Goal: Check status: Check status

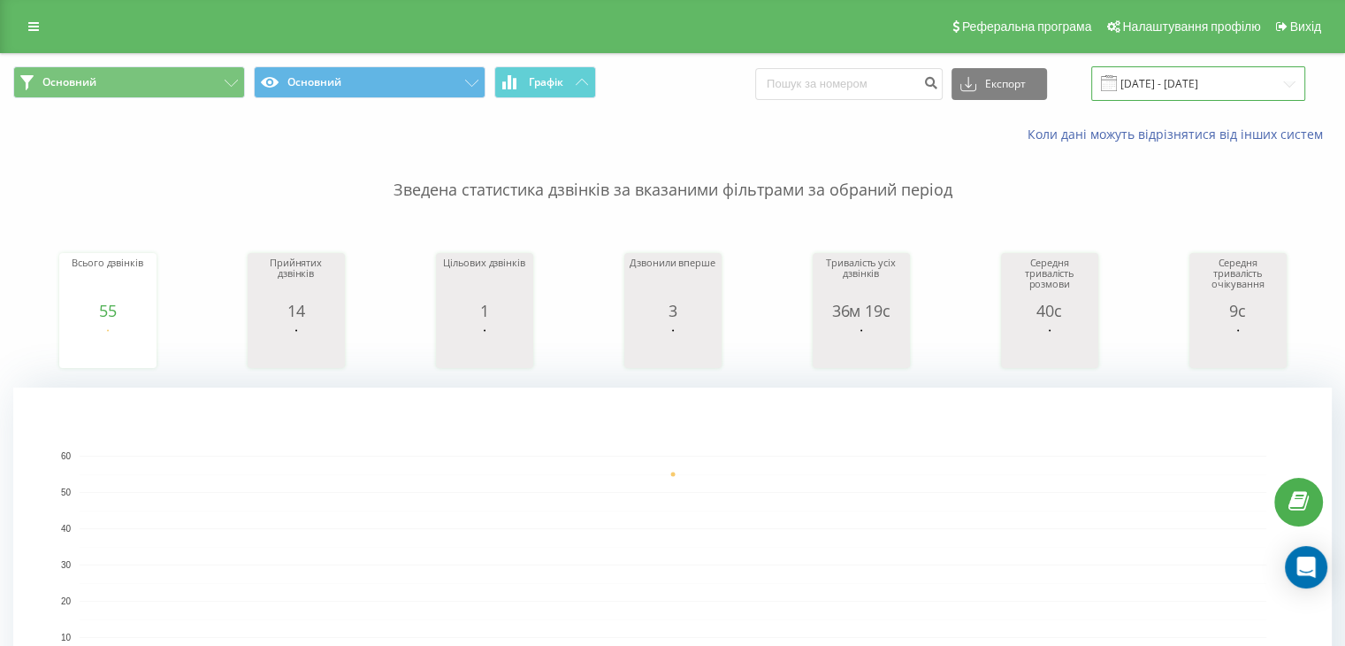
click at [1189, 81] on input "[DATE] - [DATE]" at bounding box center [1198, 83] width 214 height 34
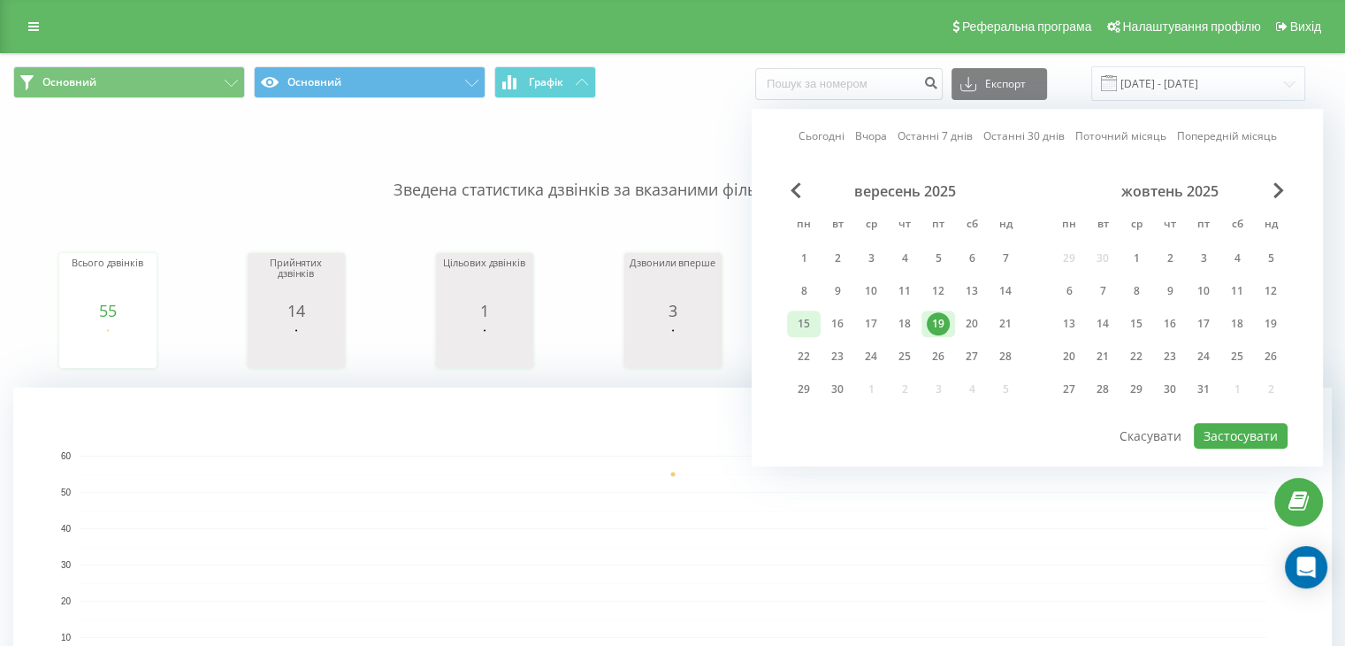
click at [799, 326] on div "15" at bounding box center [803, 323] width 23 height 23
click at [939, 326] on div "19" at bounding box center [938, 323] width 23 height 23
click at [1242, 435] on button "Застосувати" at bounding box center [1241, 436] width 94 height 26
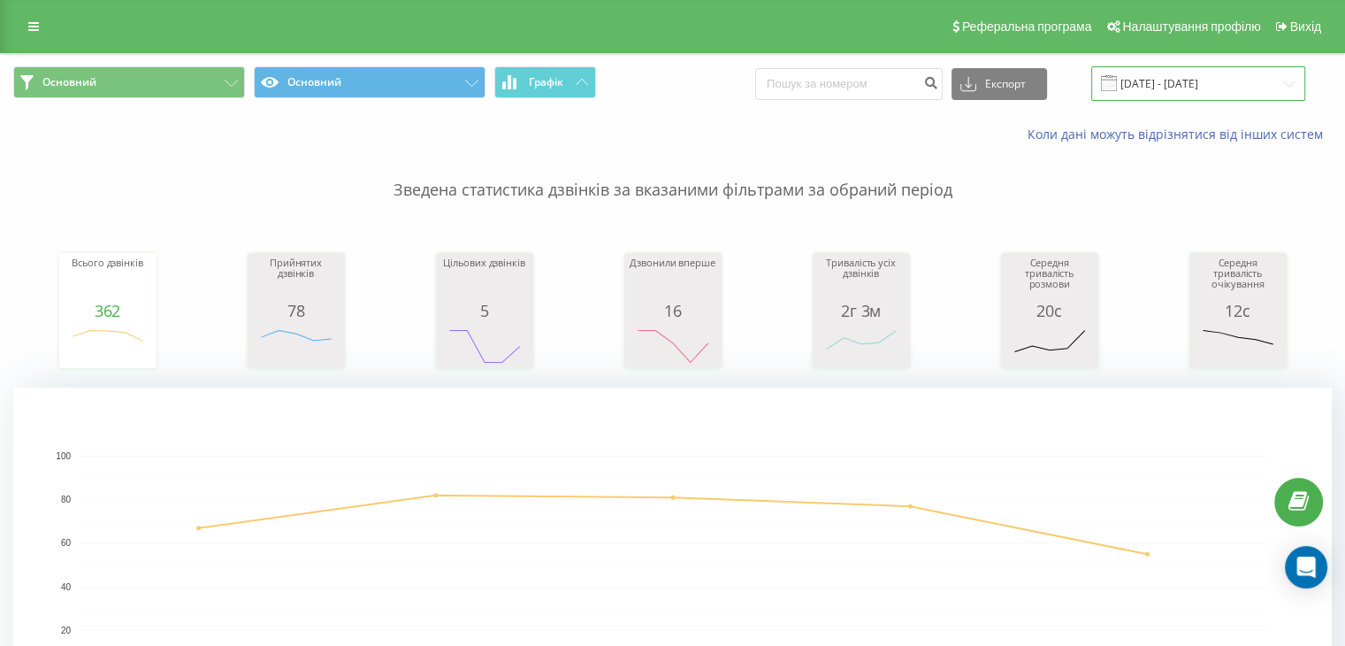
click at [1201, 68] on input "[DATE] - [DATE]" at bounding box center [1198, 83] width 214 height 34
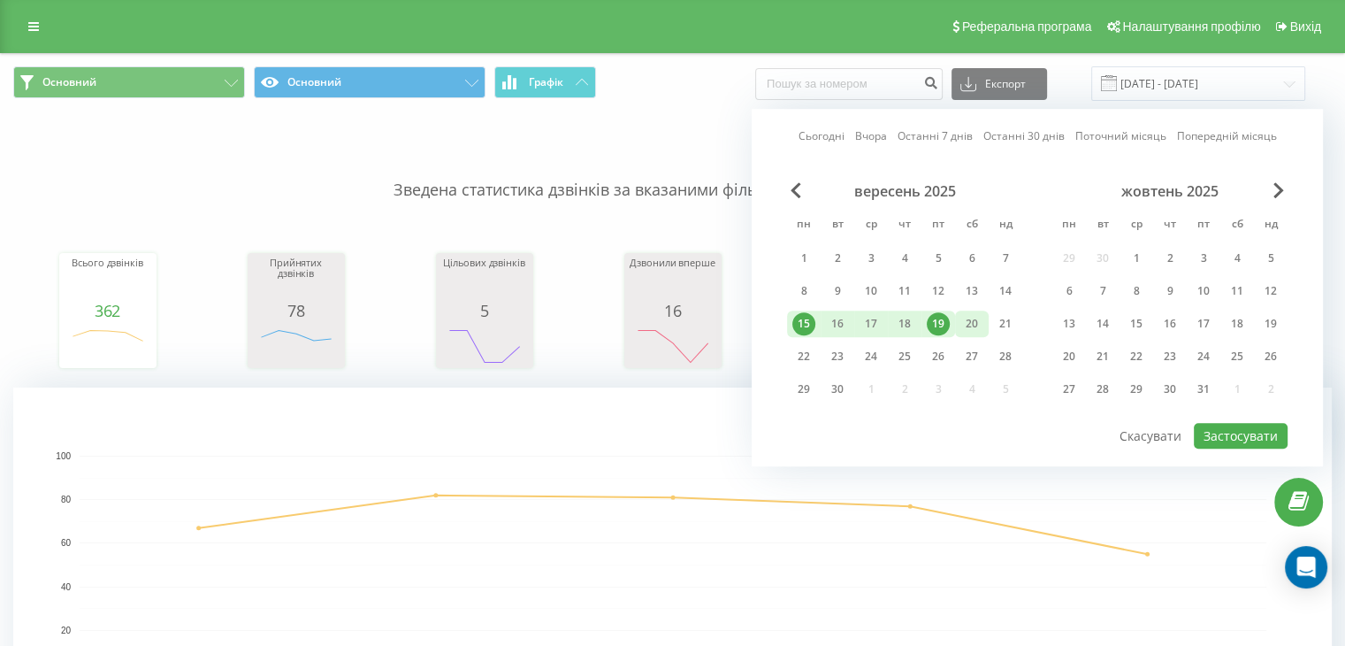
click at [976, 314] on div "20" at bounding box center [971, 323] width 23 height 23
click at [796, 324] on div "15" at bounding box center [803, 323] width 23 height 23
click at [1245, 440] on button "Застосувати" at bounding box center [1241, 436] width 94 height 26
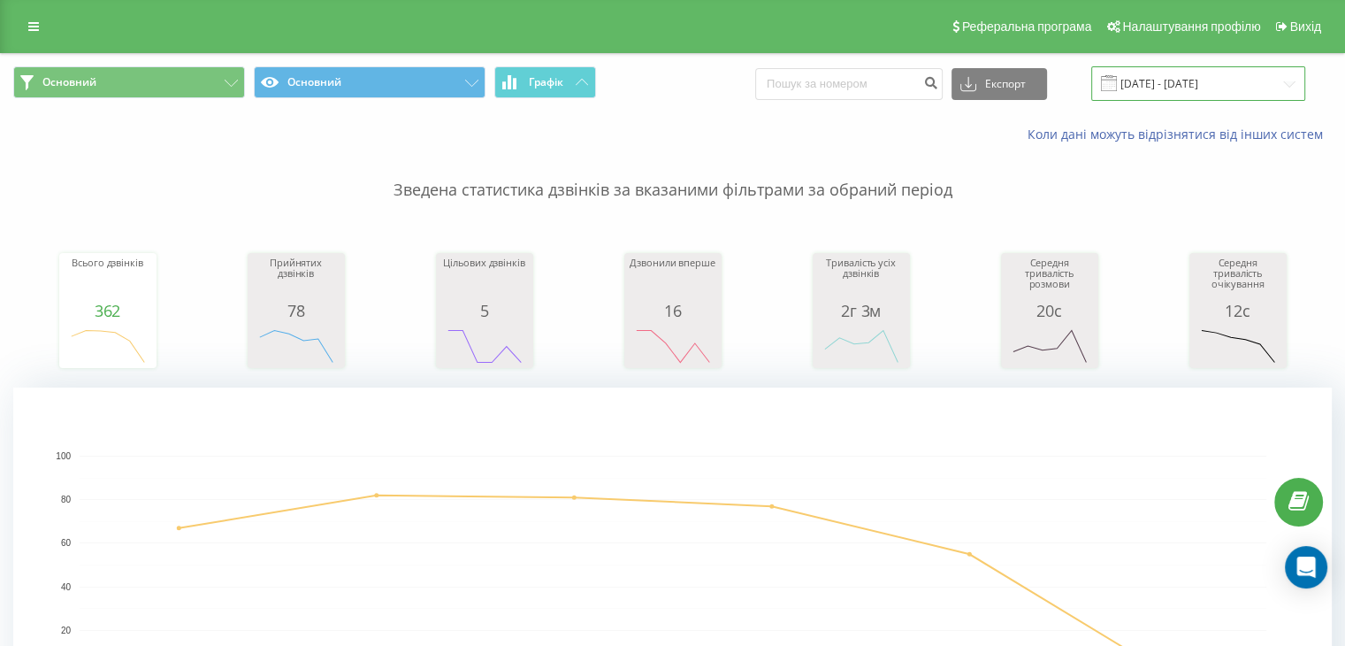
click at [1189, 89] on input "[DATE] - [DATE]" at bounding box center [1198, 83] width 214 height 34
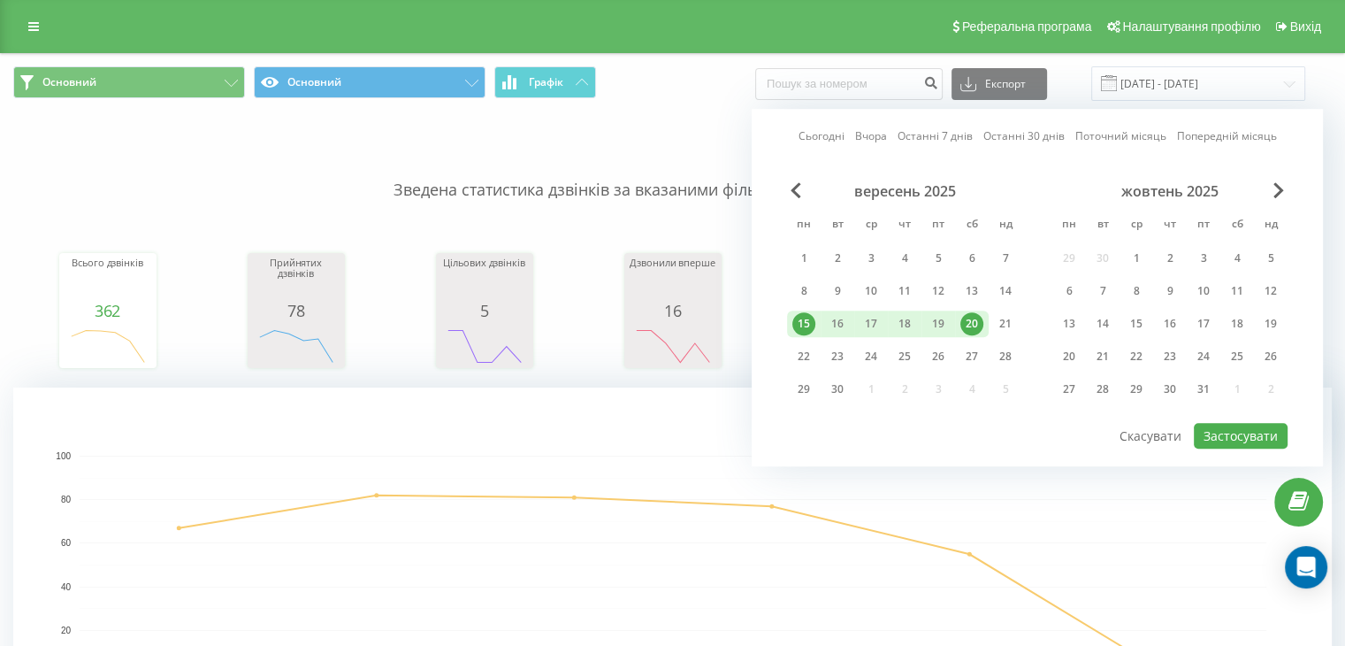
click at [967, 323] on div "20" at bounding box center [971, 323] width 23 height 23
click at [1255, 432] on button "Застосувати" at bounding box center [1241, 436] width 94 height 26
type input "[DATE] - [DATE]"
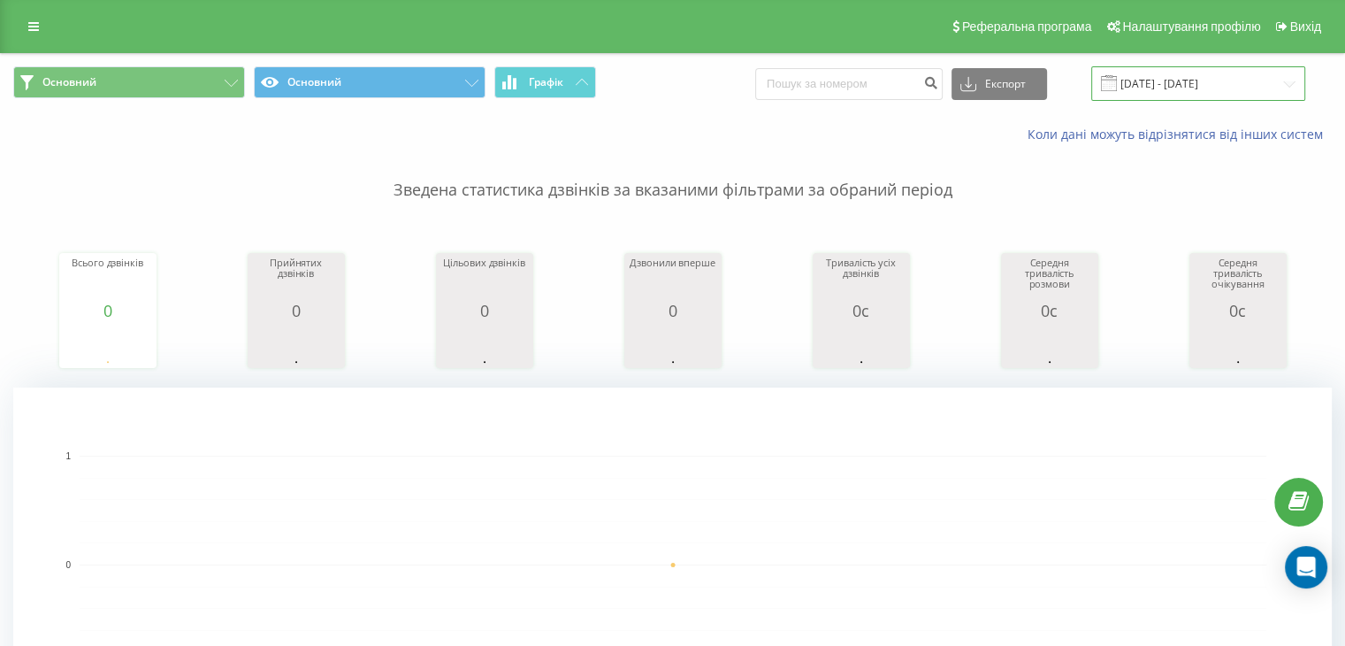
click at [1196, 66] on input "[DATE] - [DATE]" at bounding box center [1198, 83] width 214 height 34
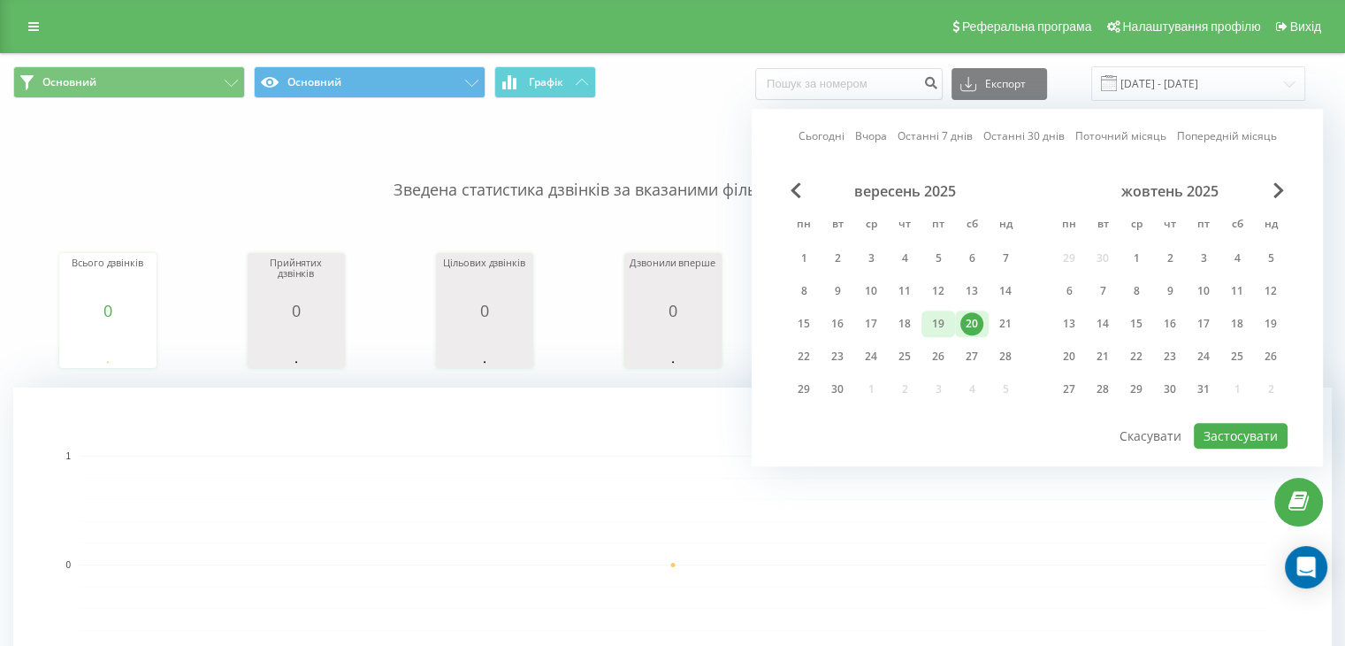
click at [941, 326] on div "19" at bounding box center [938, 323] width 23 height 23
click at [1217, 425] on button "Застосувати" at bounding box center [1241, 436] width 94 height 26
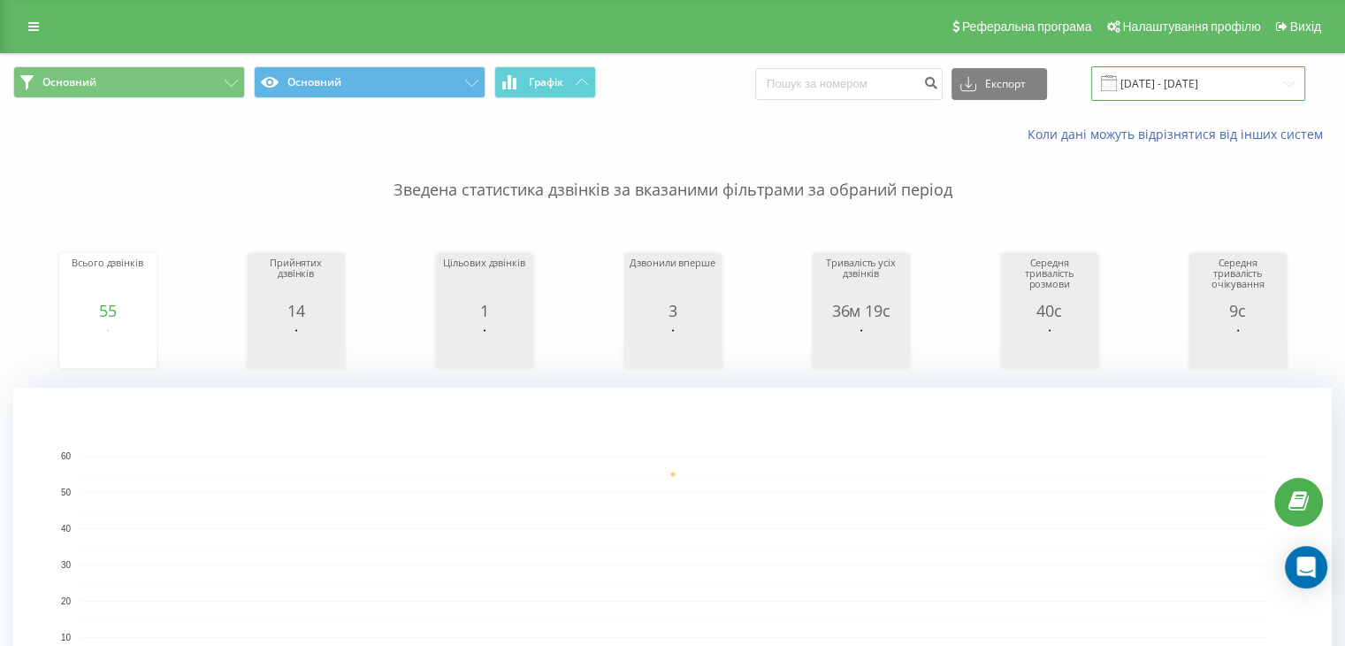
click at [1178, 92] on input "[DATE] - [DATE]" at bounding box center [1198, 83] width 214 height 34
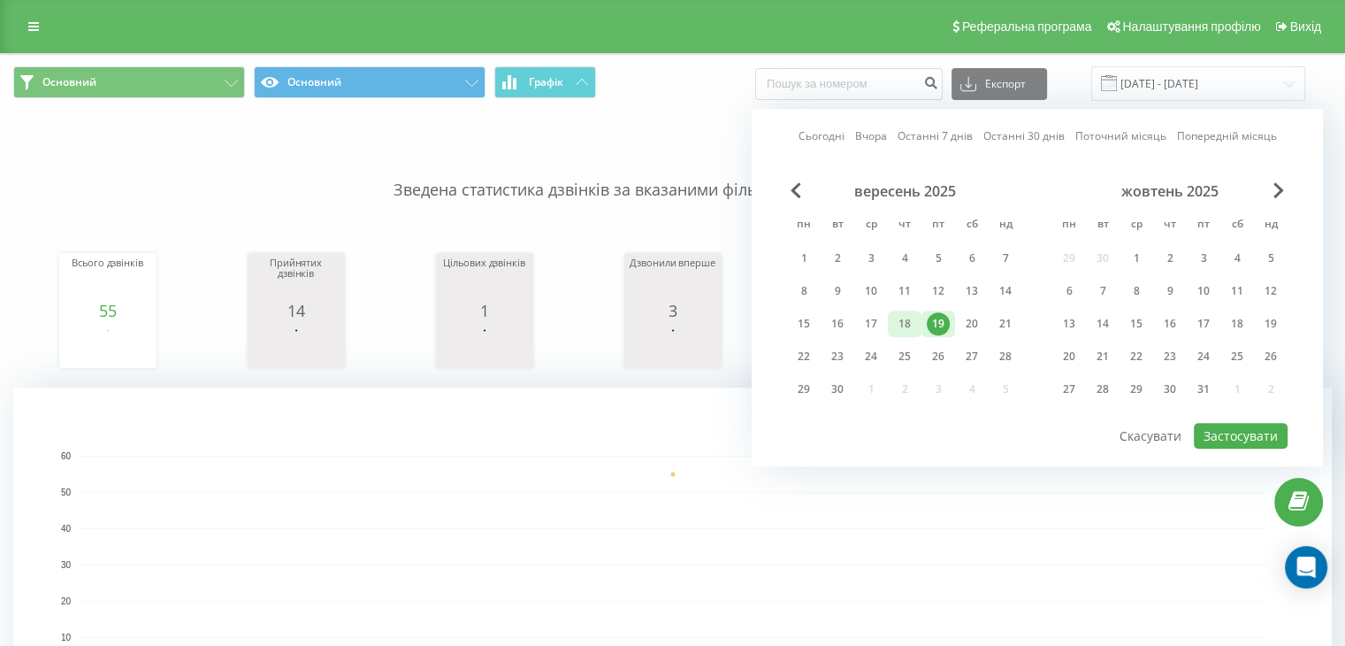
click at [899, 313] on div "18" at bounding box center [904, 323] width 23 height 23
click at [1235, 436] on button "Застосувати" at bounding box center [1241, 436] width 94 height 26
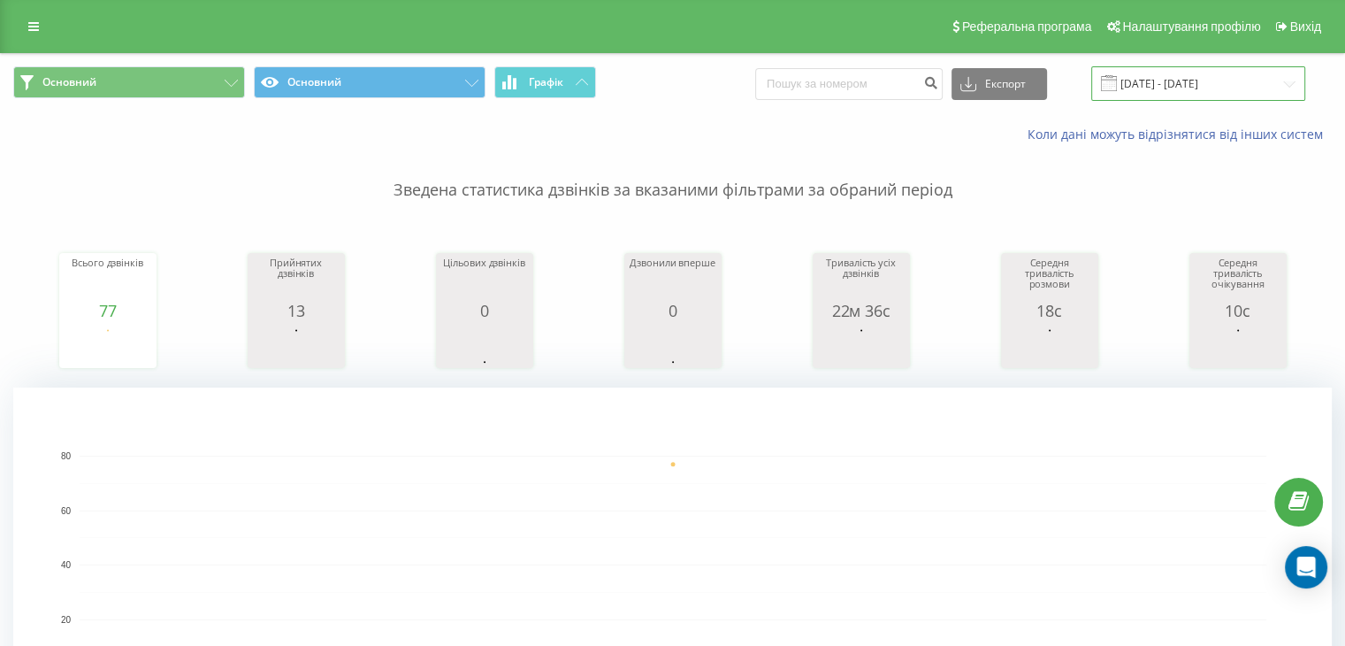
click at [1206, 96] on input "[DATE] - [DATE]" at bounding box center [1198, 83] width 214 height 34
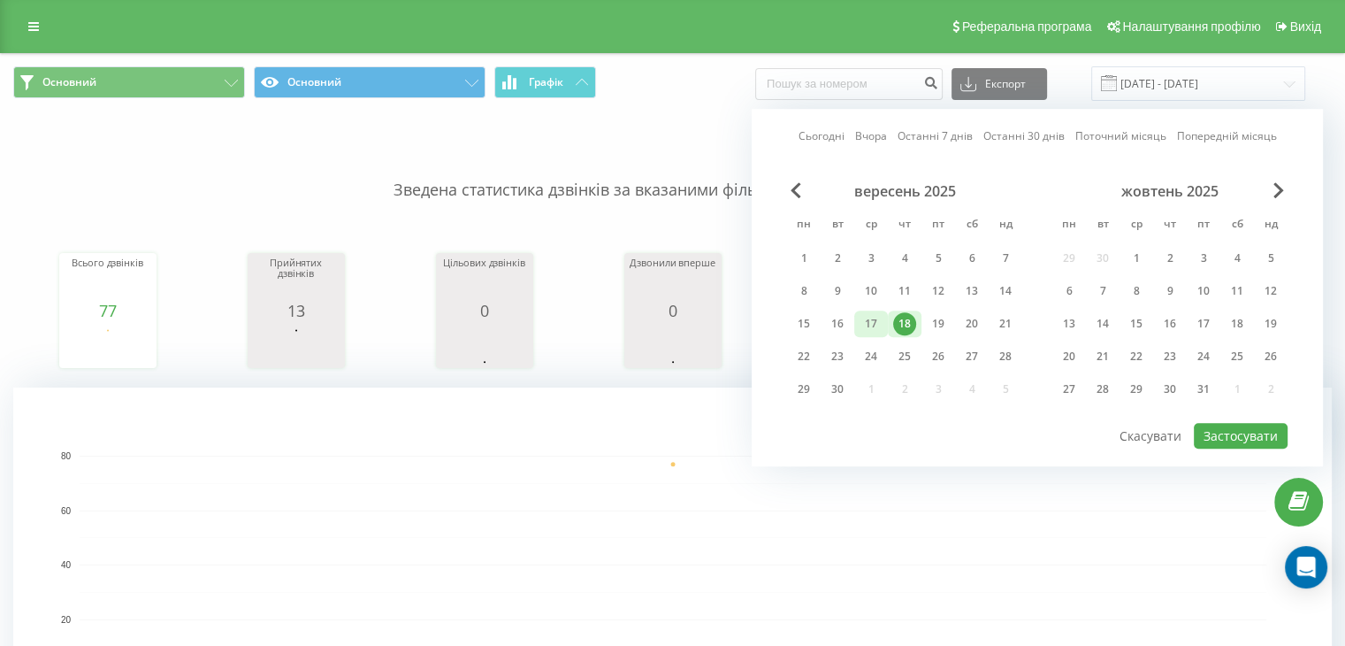
click at [862, 319] on div "17" at bounding box center [871, 323] width 23 height 23
click at [1227, 429] on button "Застосувати" at bounding box center [1241, 436] width 94 height 26
type input "[DATE] - [DATE]"
